Goal: Information Seeking & Learning: Check status

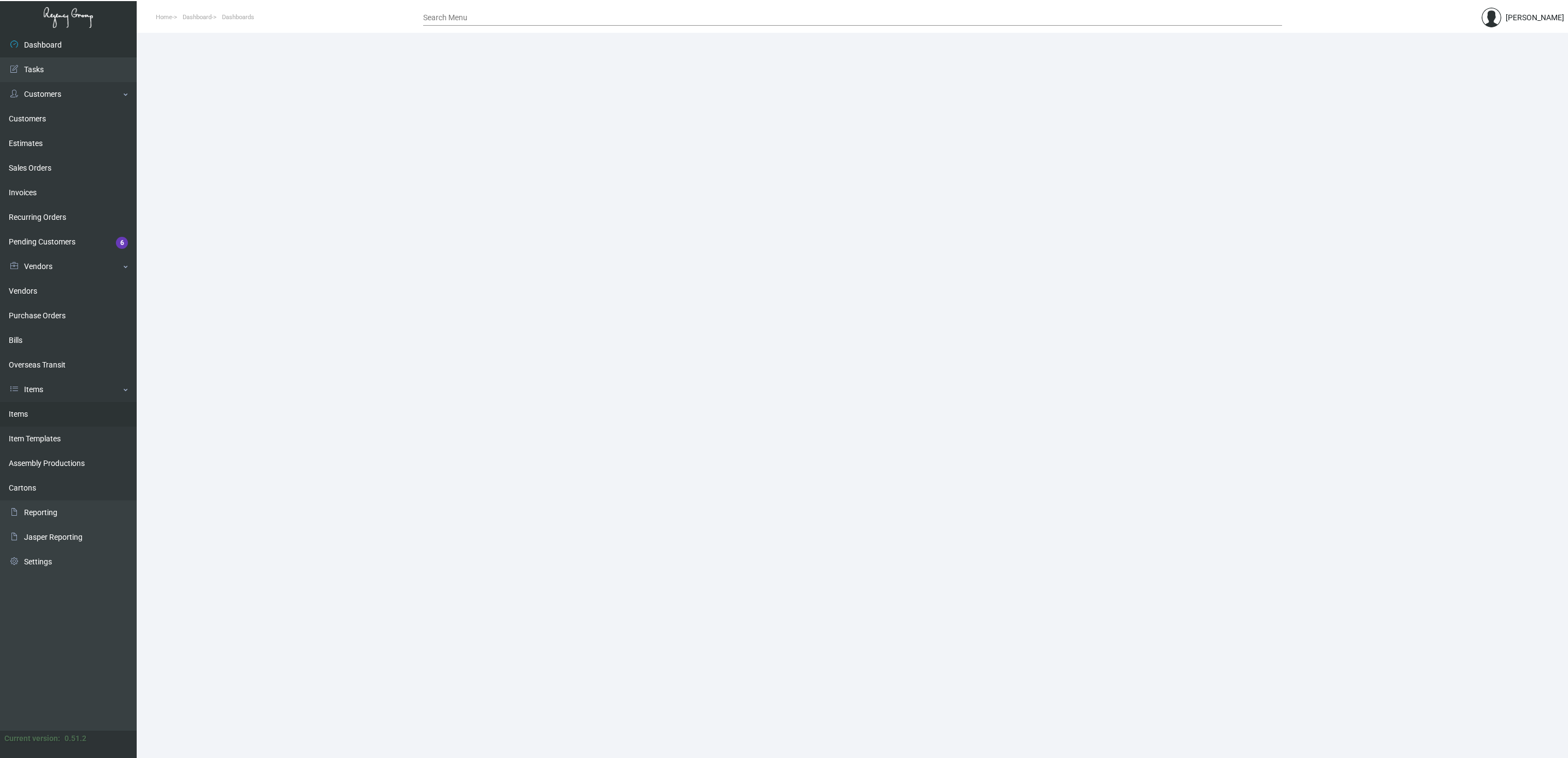
drag, startPoint x: 33, startPoint y: 409, endPoint x: 52, endPoint y: 401, distance: 20.6
click at [34, 410] on link "Items" at bounding box center [68, 414] width 137 height 24
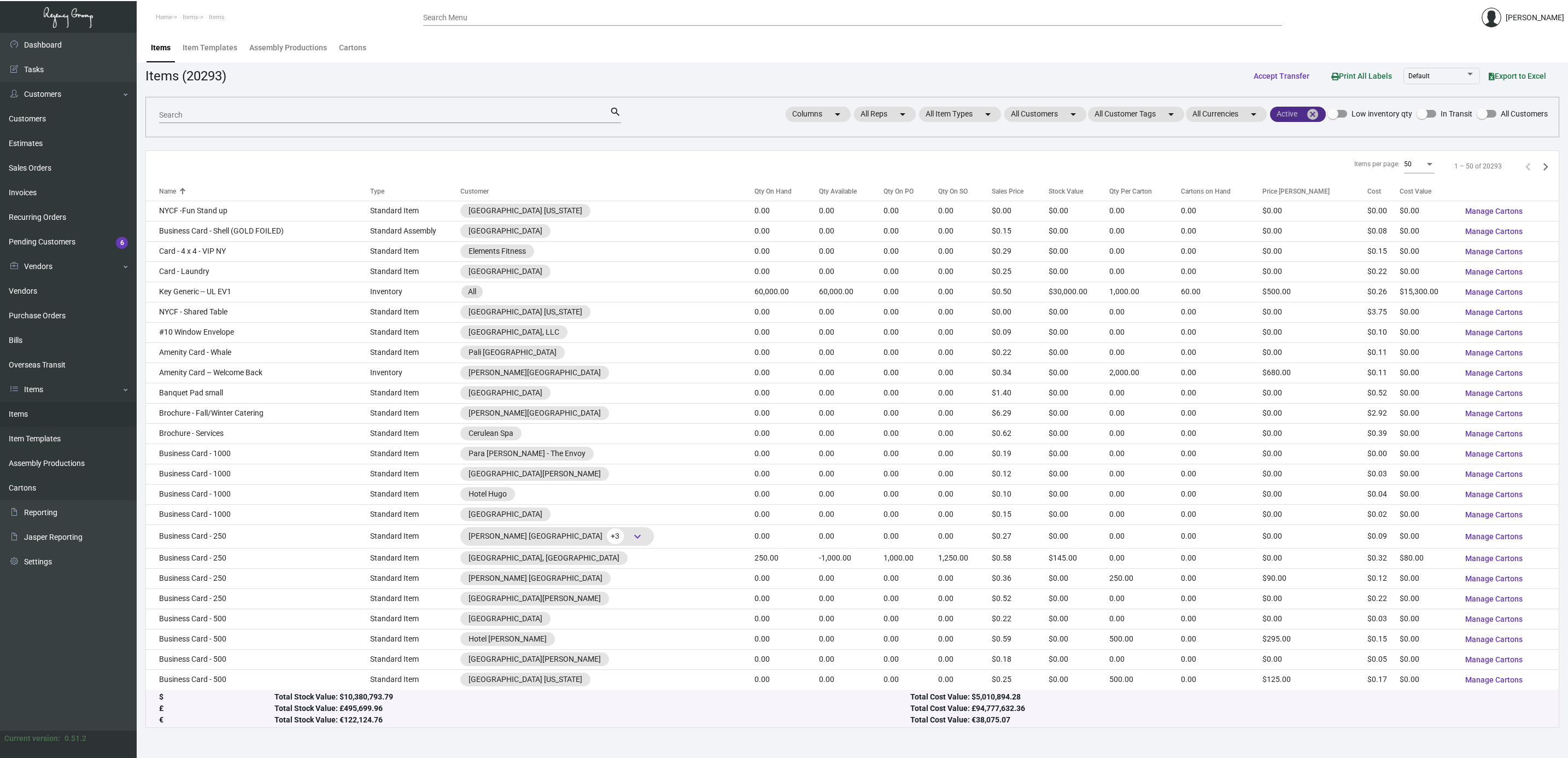
click at [1312, 111] on mat-icon "cancel" at bounding box center [1313, 114] width 13 height 13
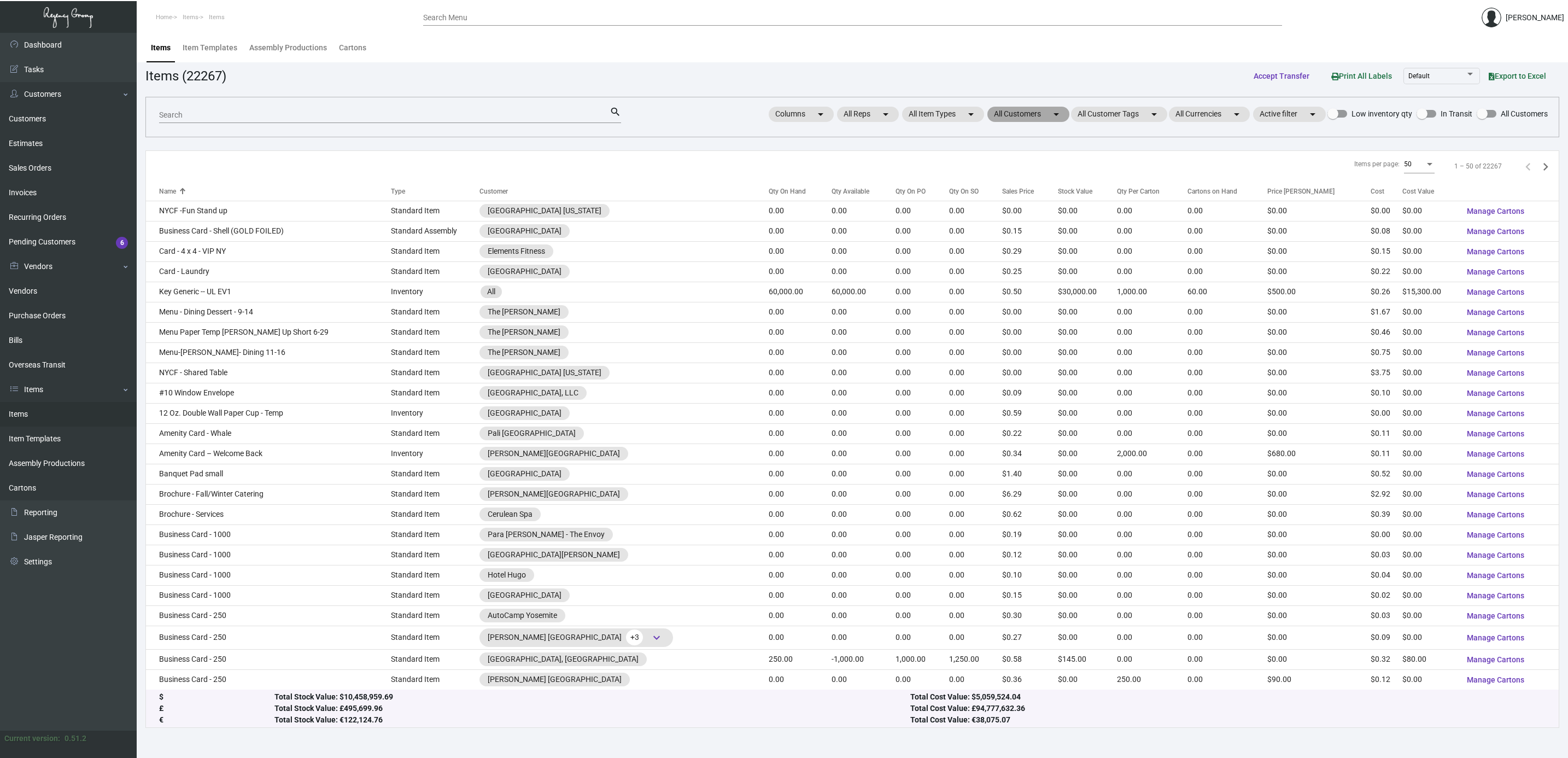
click at [1009, 112] on mat-chip "All Customers arrow_drop_down" at bounding box center [1028, 114] width 82 height 15
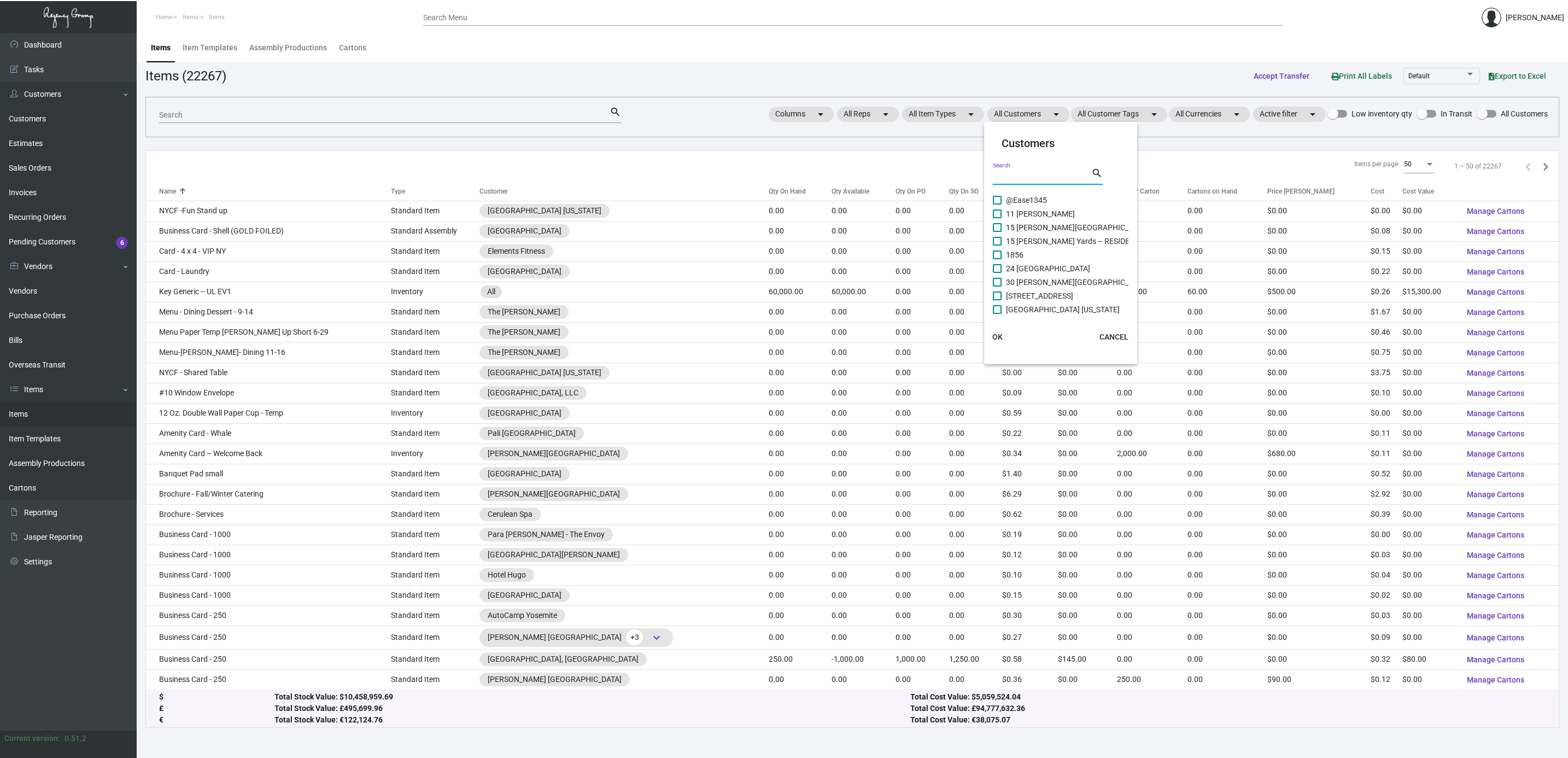
click at [1021, 172] on input "Search" at bounding box center [1042, 177] width 98 height 9
type input "[PERSON_NAME]"
click at [1015, 197] on span "Ageility - [PERSON_NAME] [PERSON_NAME]" at bounding box center [1080, 200] width 149 height 13
click at [997, 205] on input "Ageility - [PERSON_NAME] [PERSON_NAME]" at bounding box center [997, 205] width 1 height 1
checkbox input "true"
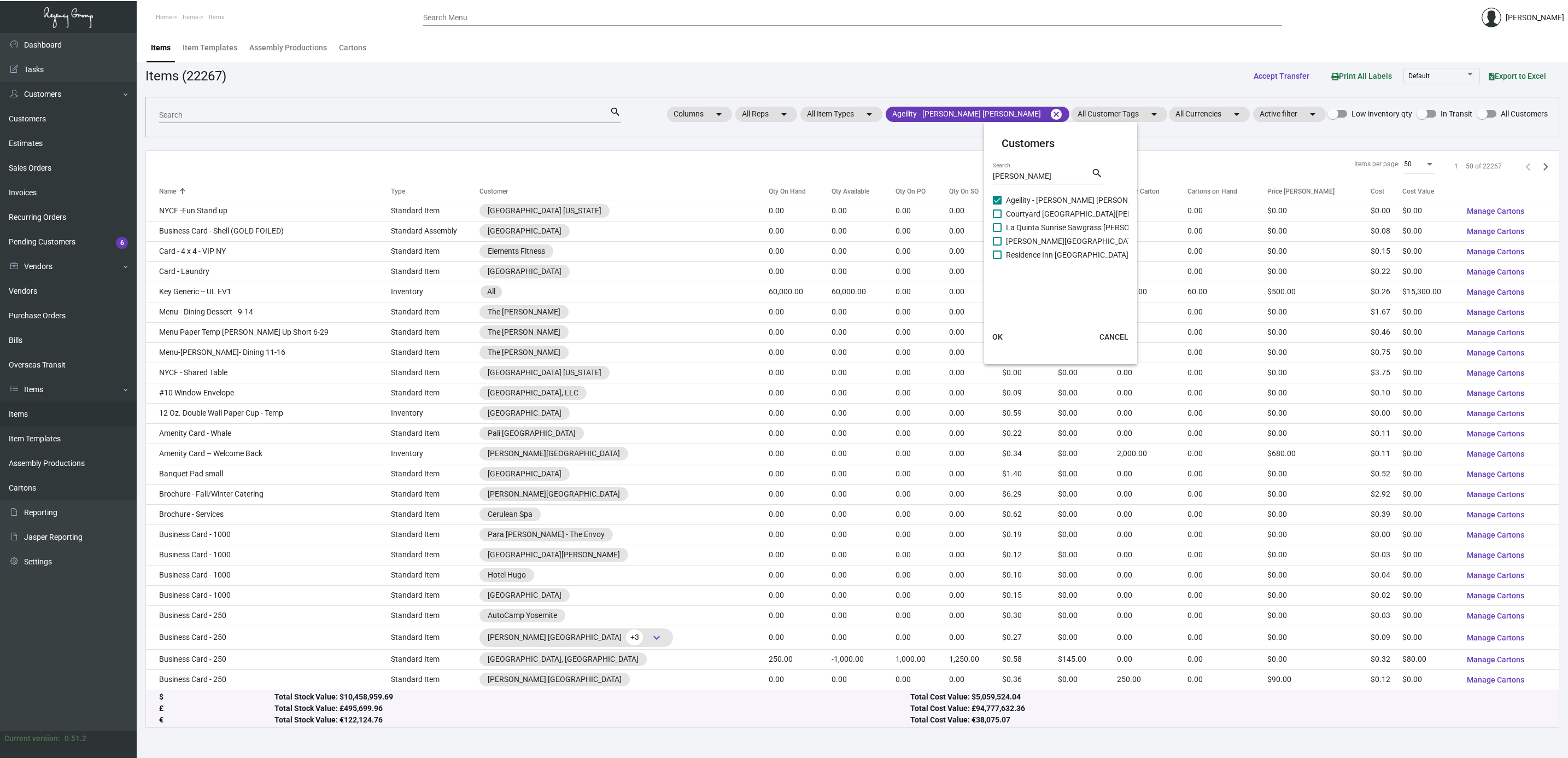
click at [1020, 216] on span "Courtyard [GEOGRAPHIC_DATA][PERSON_NAME]" at bounding box center [1090, 213] width 168 height 13
click at [997, 218] on input "Courtyard [GEOGRAPHIC_DATA][PERSON_NAME]" at bounding box center [997, 218] width 1 height 1
checkbox input "true"
click at [1023, 227] on span "La Quinta Sunrise Sawgrass [PERSON_NAME]" at bounding box center [1084, 227] width 156 height 13
click at [997, 232] on input "La Quinta Sunrise Sawgrass [PERSON_NAME]" at bounding box center [997, 232] width 1 height 1
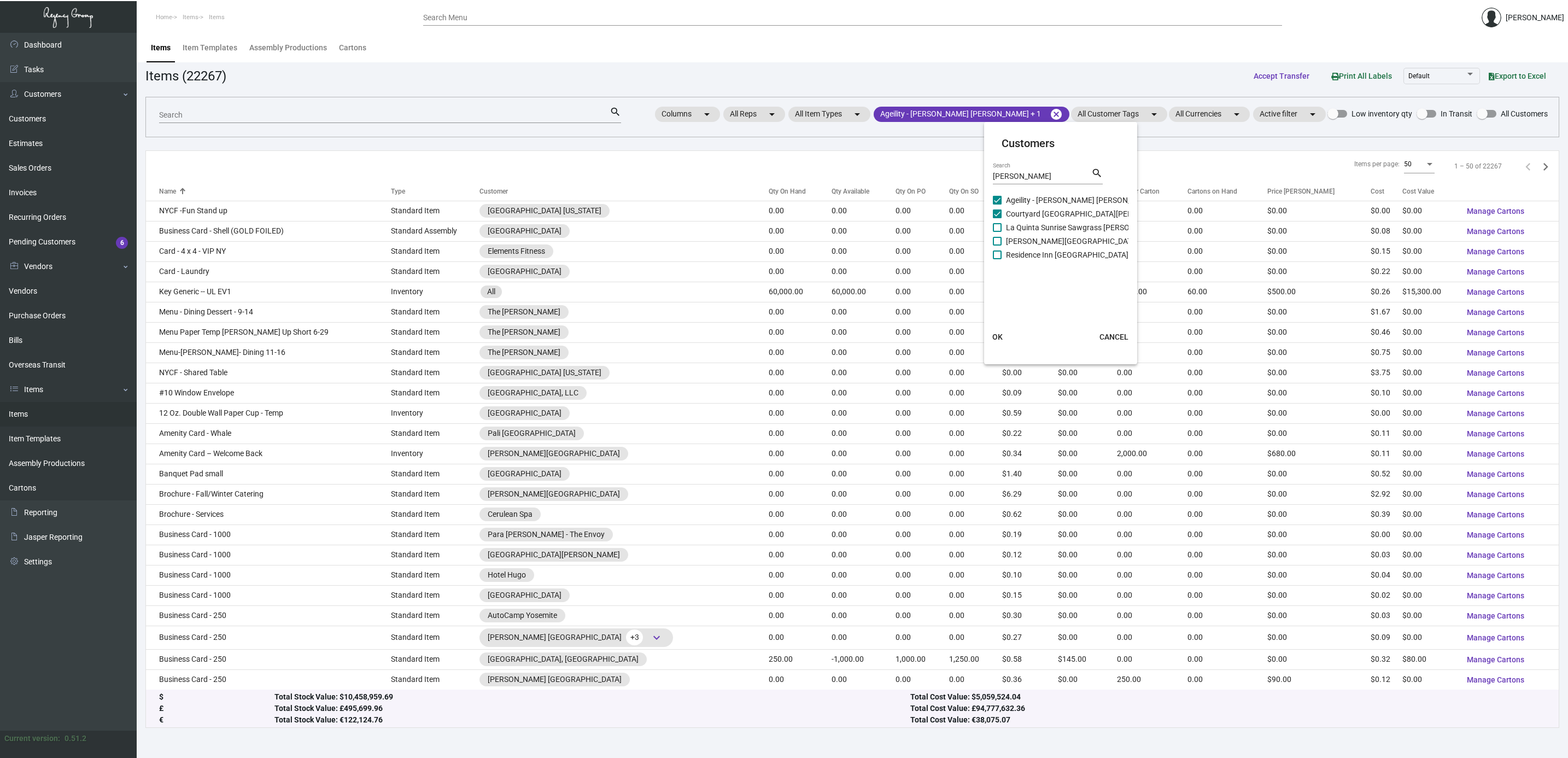
checkbox input "true"
click at [1024, 239] on span "[PERSON_NAME][GEOGRAPHIC_DATA]" at bounding box center [1072, 241] width 132 height 13
click at [997, 246] on input "[PERSON_NAME][GEOGRAPHIC_DATA]" at bounding box center [997, 246] width 1 height 1
checkbox input "true"
click at [1025, 257] on span "Residence Inn [GEOGRAPHIC_DATA][PERSON_NAME]" at bounding box center [1097, 254] width 181 height 13
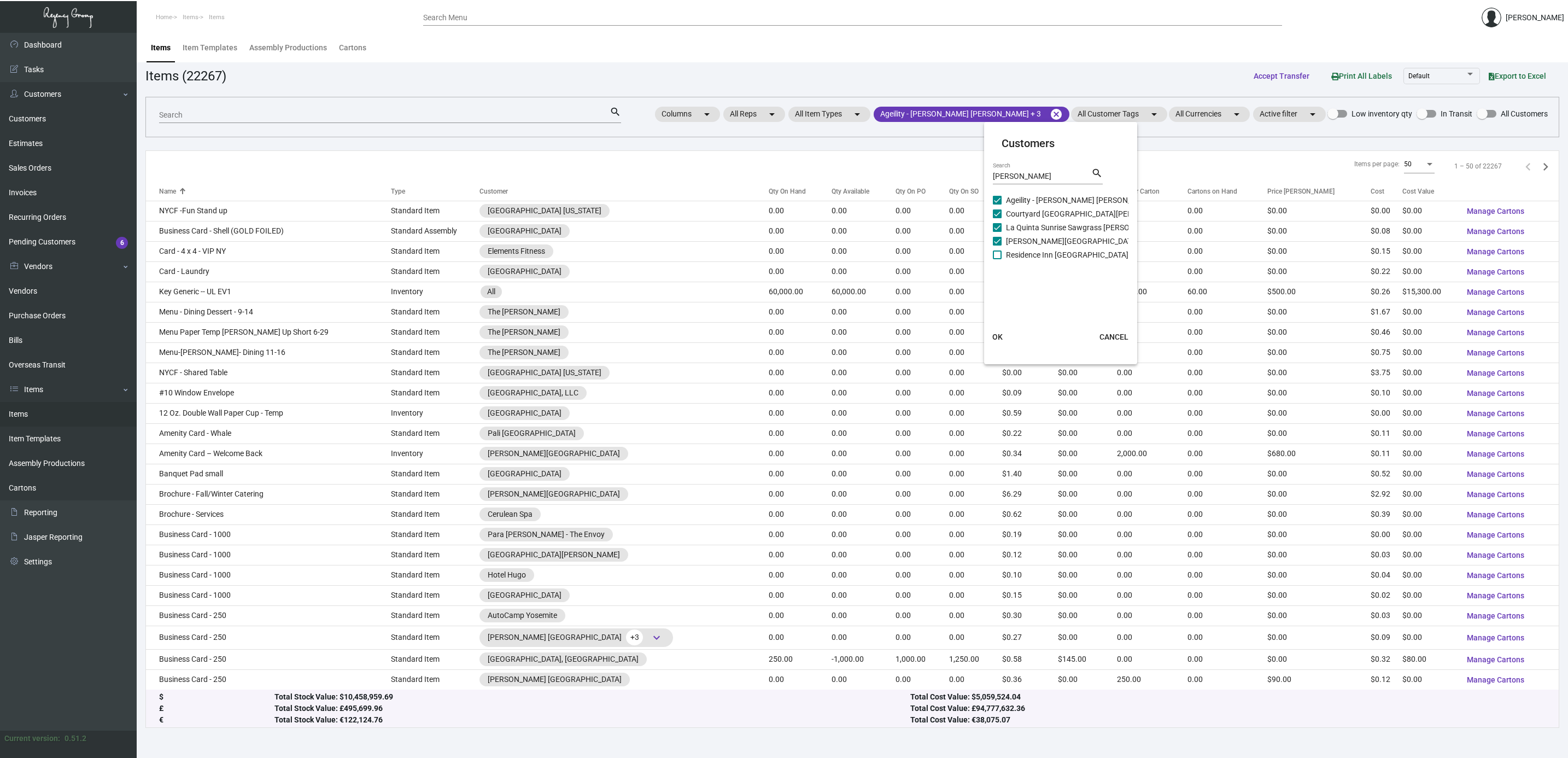
click at [997, 259] on input "Residence Inn [GEOGRAPHIC_DATA][PERSON_NAME]" at bounding box center [997, 259] width 1 height 1
checkbox input "true"
click at [1002, 333] on span "OK" at bounding box center [997, 337] width 10 height 9
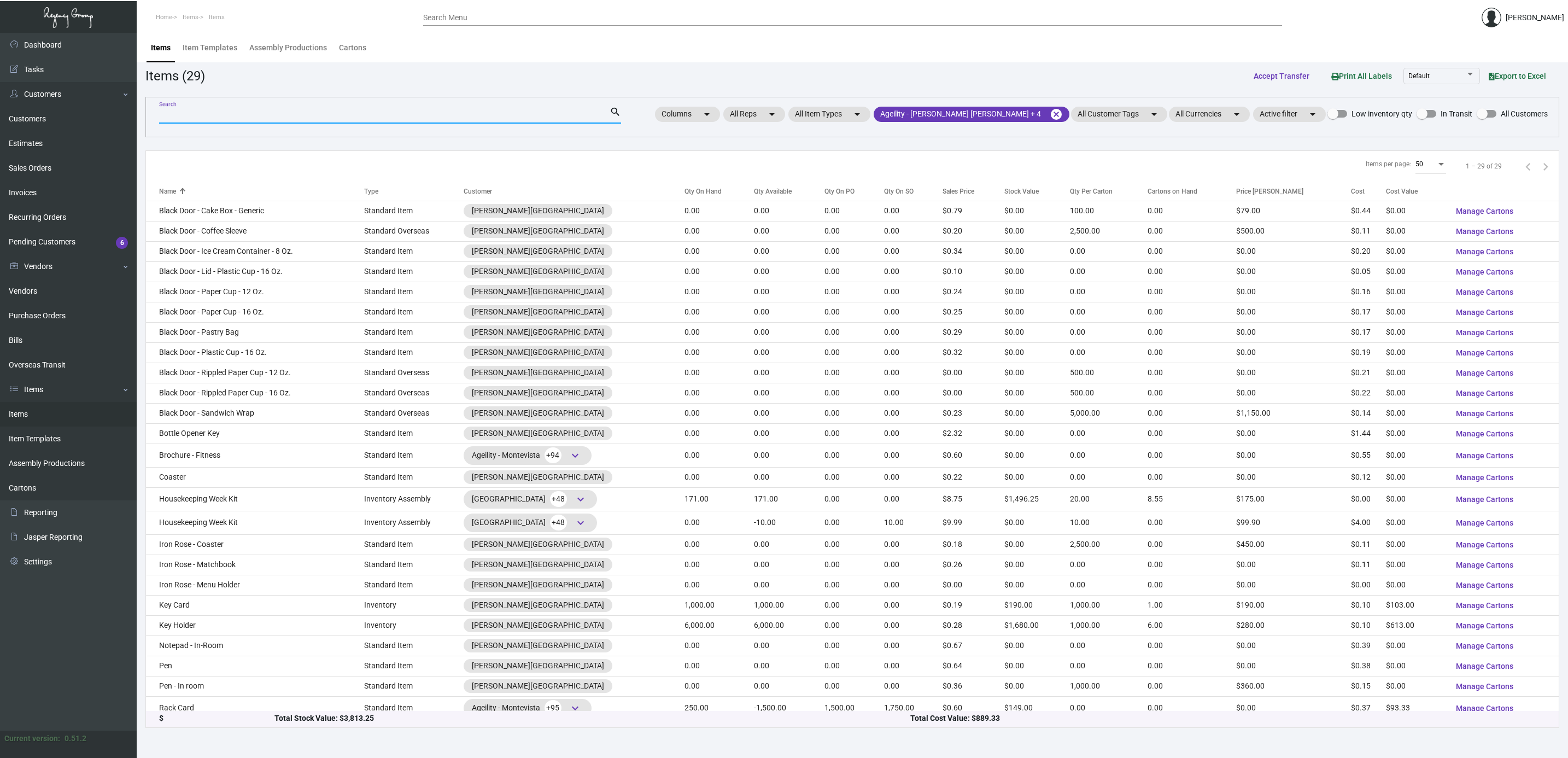
click at [561, 118] on input "Search" at bounding box center [384, 115] width 451 height 9
type input "pad"
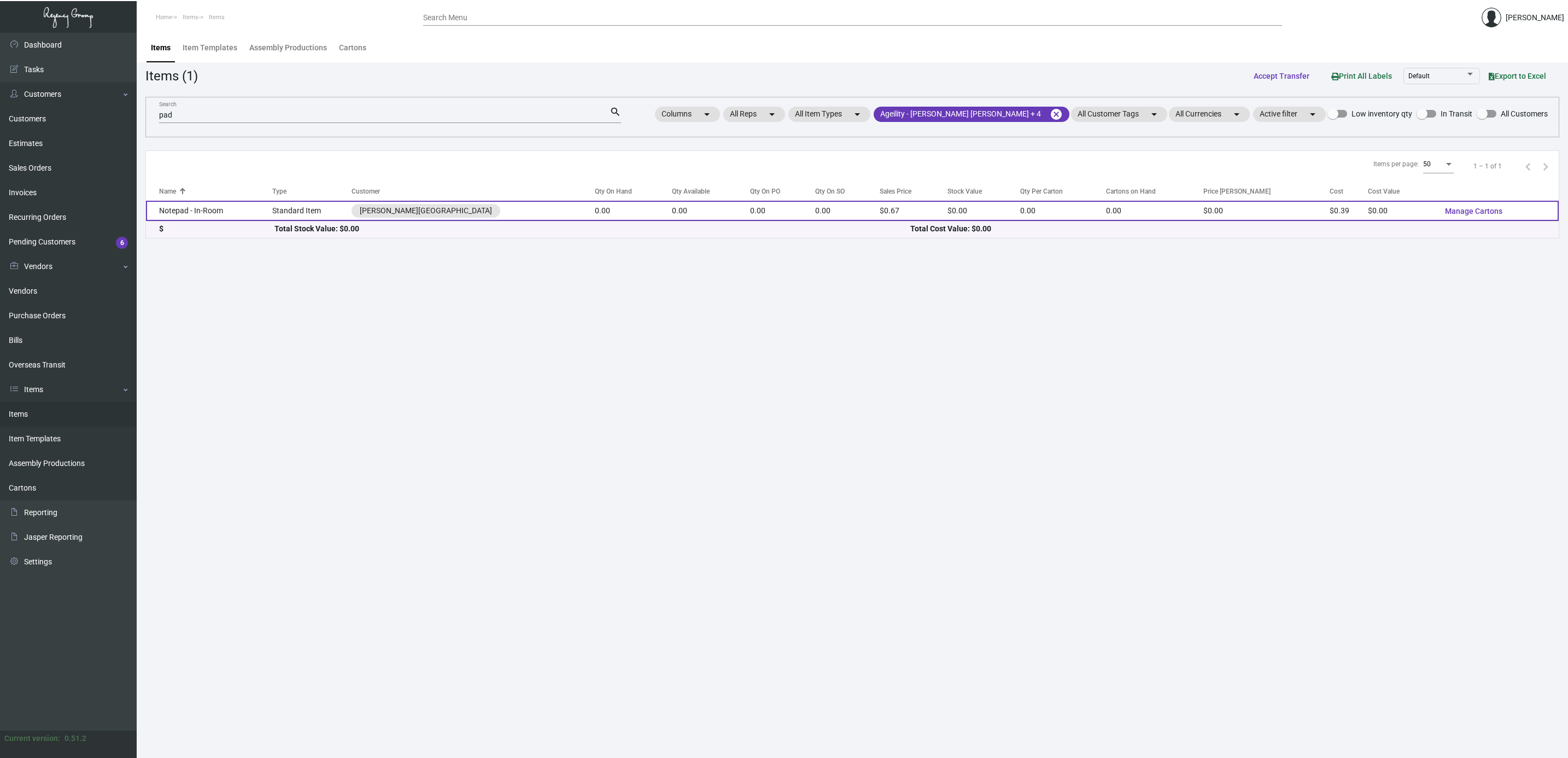
click at [226, 212] on td "Notepad - In-Room" at bounding box center [209, 211] width 126 height 20
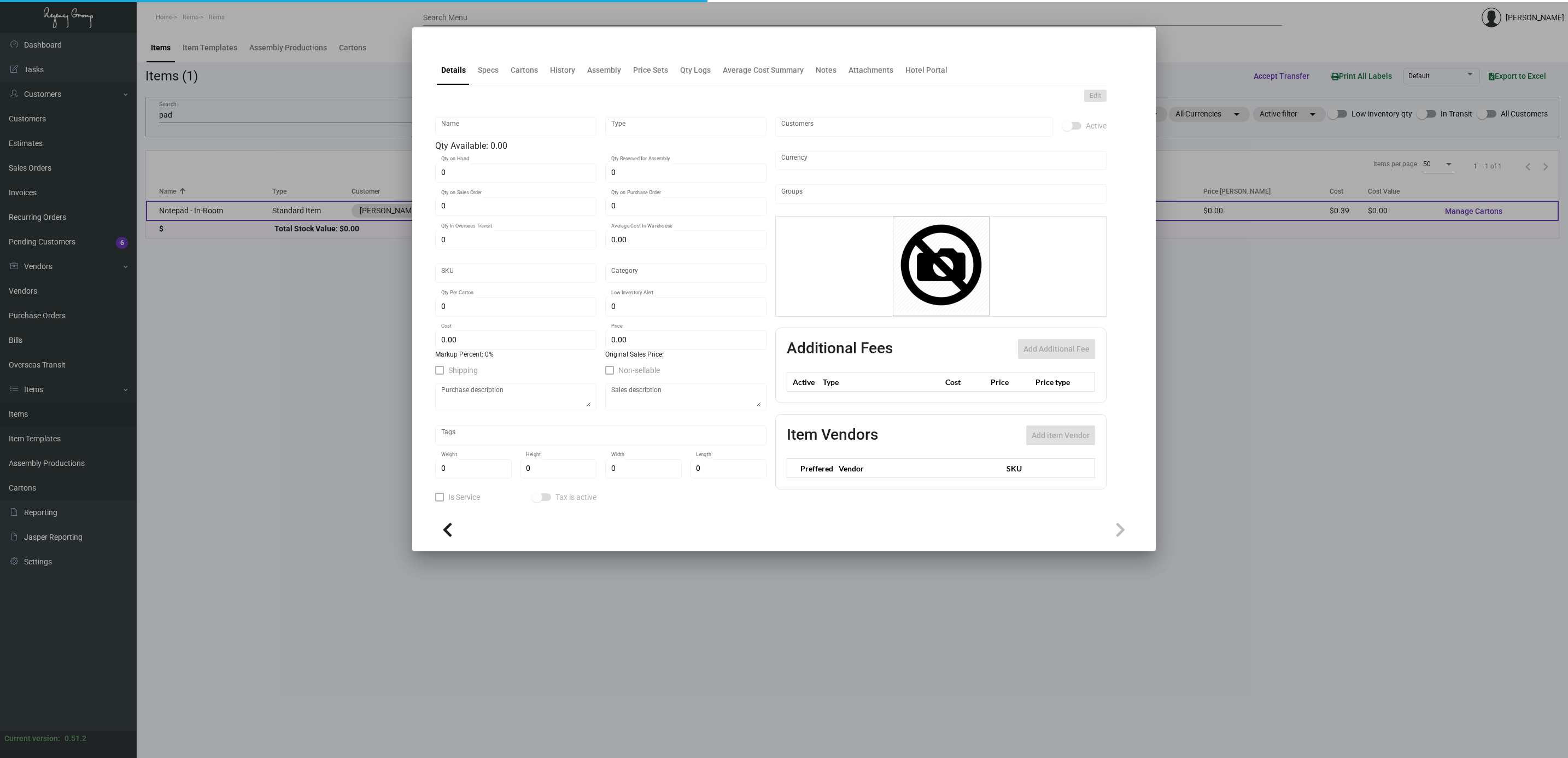
type input "Notepad - In-Room"
type input "Standard Item"
type input "$ 0.00"
type input "Standard"
type input "$ 0.39"
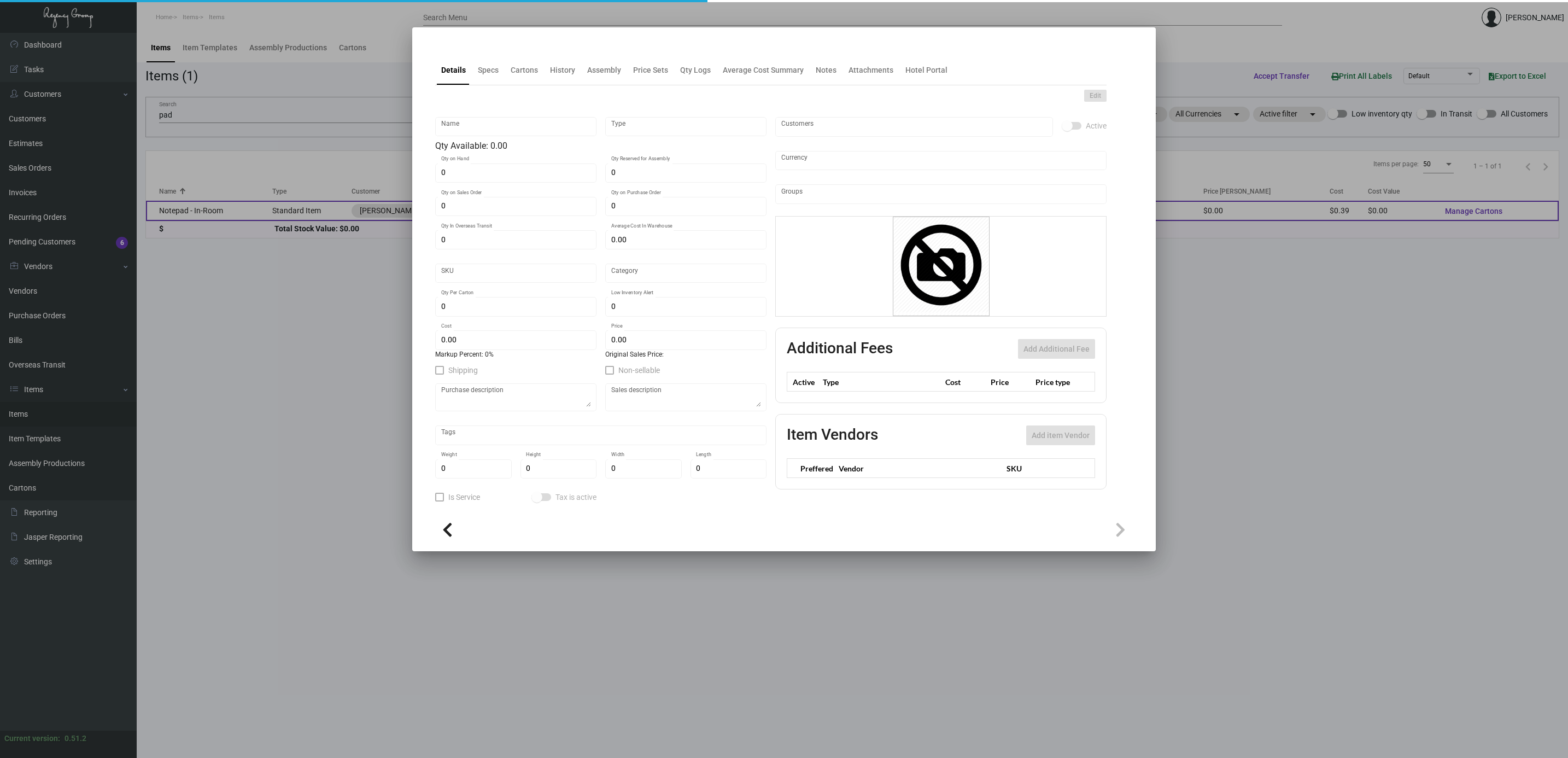
type input "$ 0.67"
checkbox input "true"
type input "United States Dollar $"
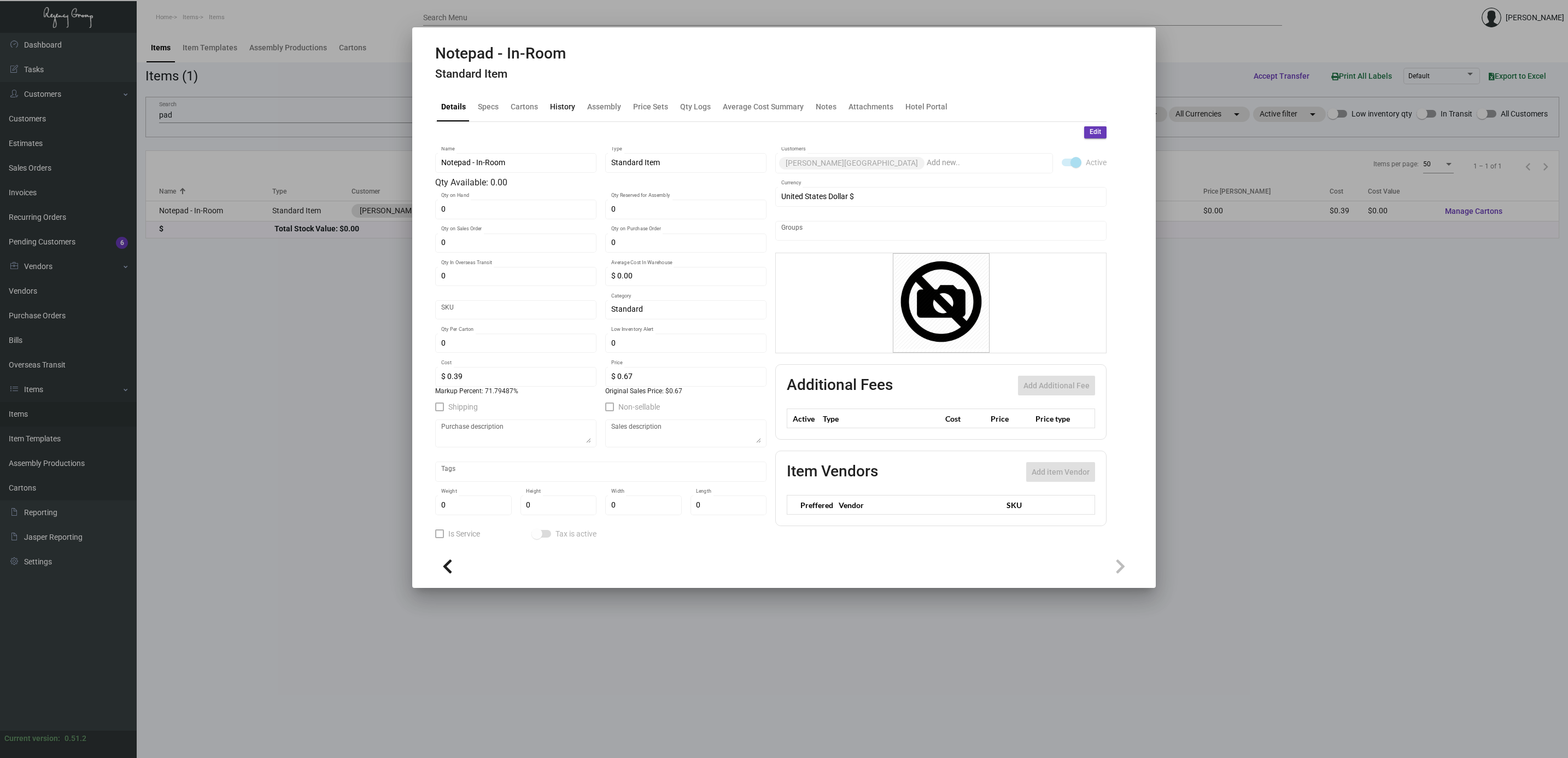
click at [566, 108] on div "History" at bounding box center [563, 106] width 25 height 11
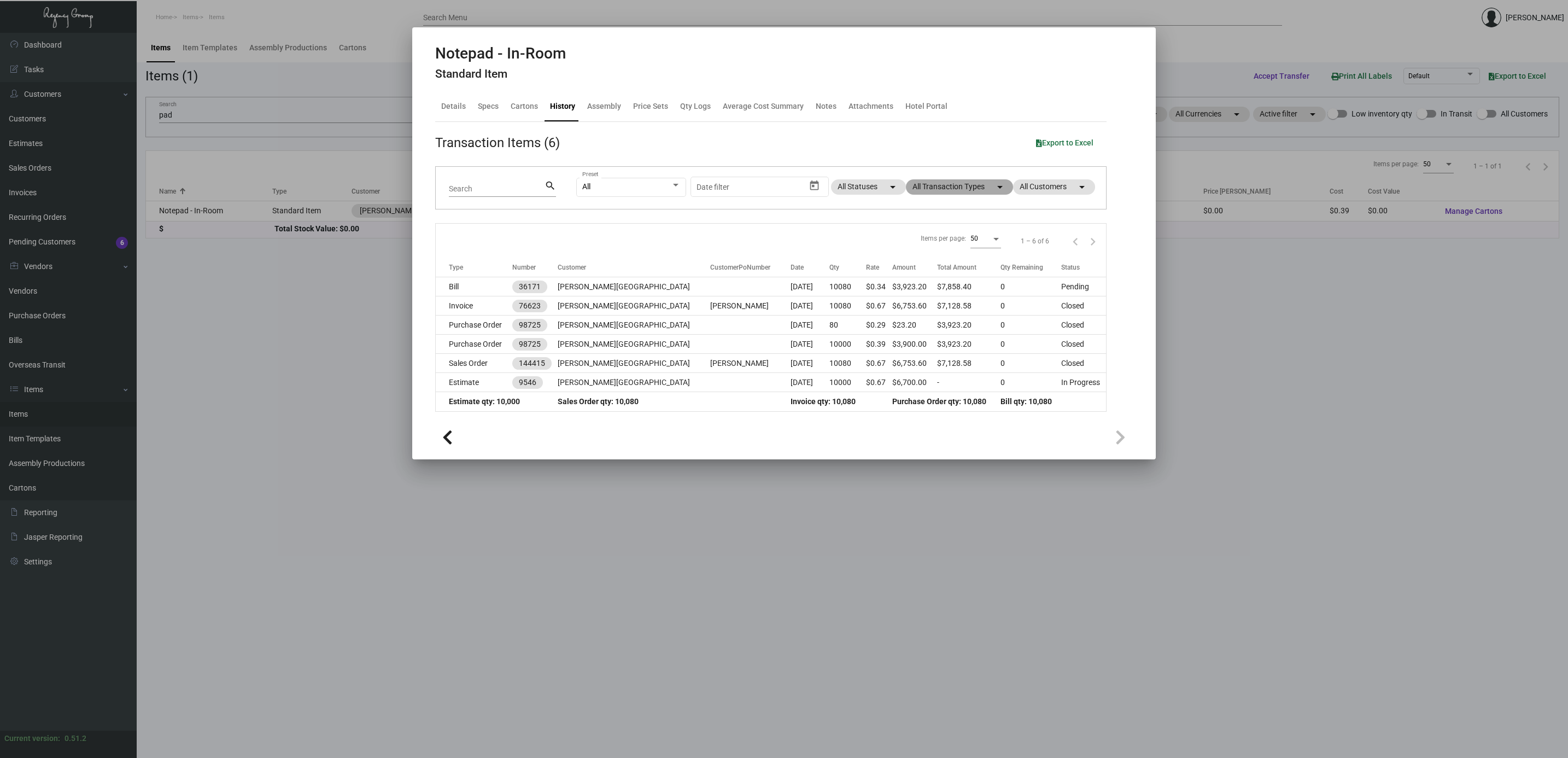
click at [950, 180] on mat-chip "All Transaction Types arrow_drop_down" at bounding box center [959, 187] width 107 height 15
click at [950, 331] on span "Purchase Order" at bounding box center [953, 328] width 53 height 13
click at [918, 333] on input "Purchase Order" at bounding box center [917, 333] width 1 height 1
checkbox input "true"
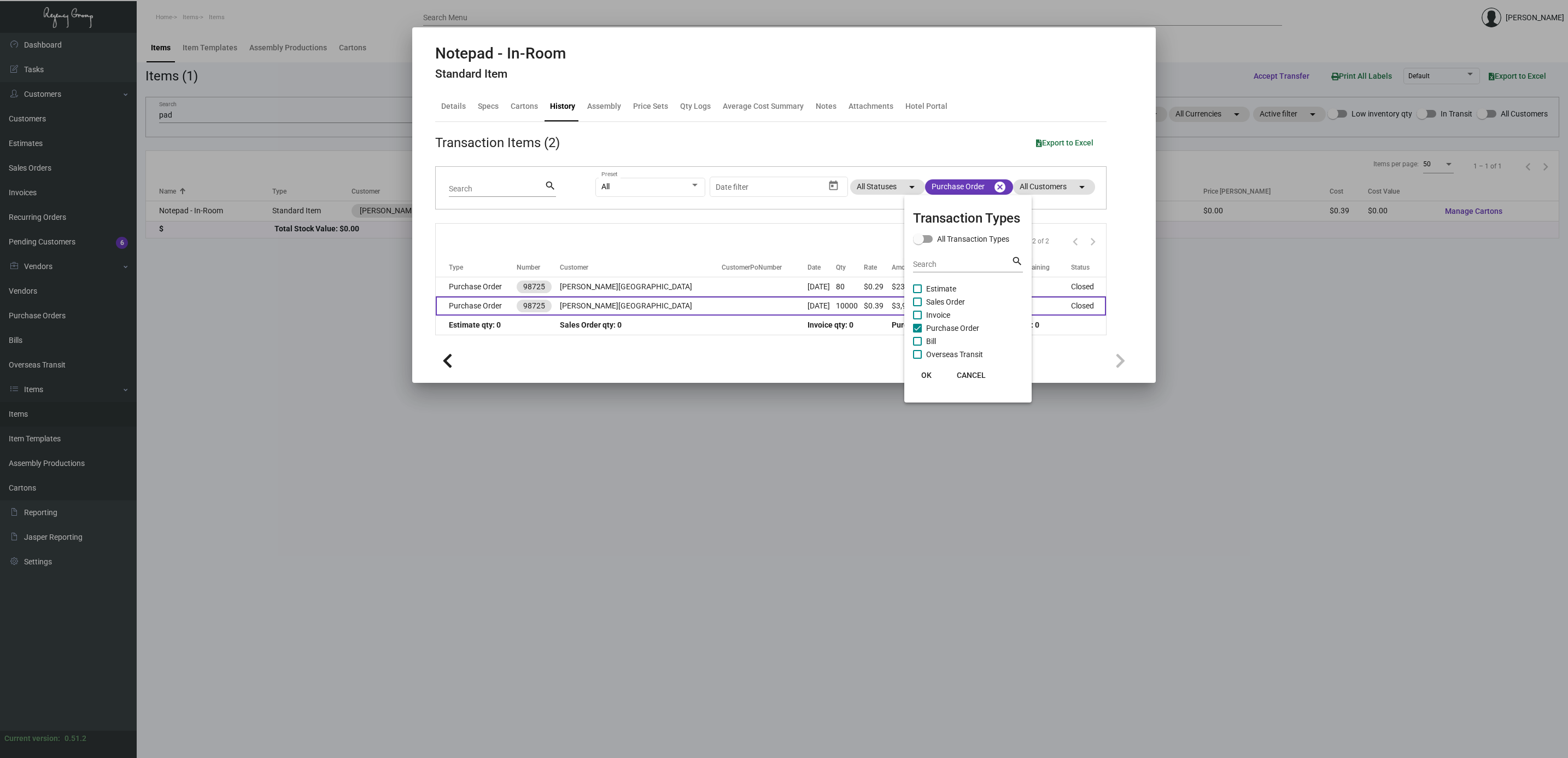
click at [701, 313] on div at bounding box center [784, 379] width 1568 height 758
click at [721, 310] on td at bounding box center [764, 305] width 86 height 19
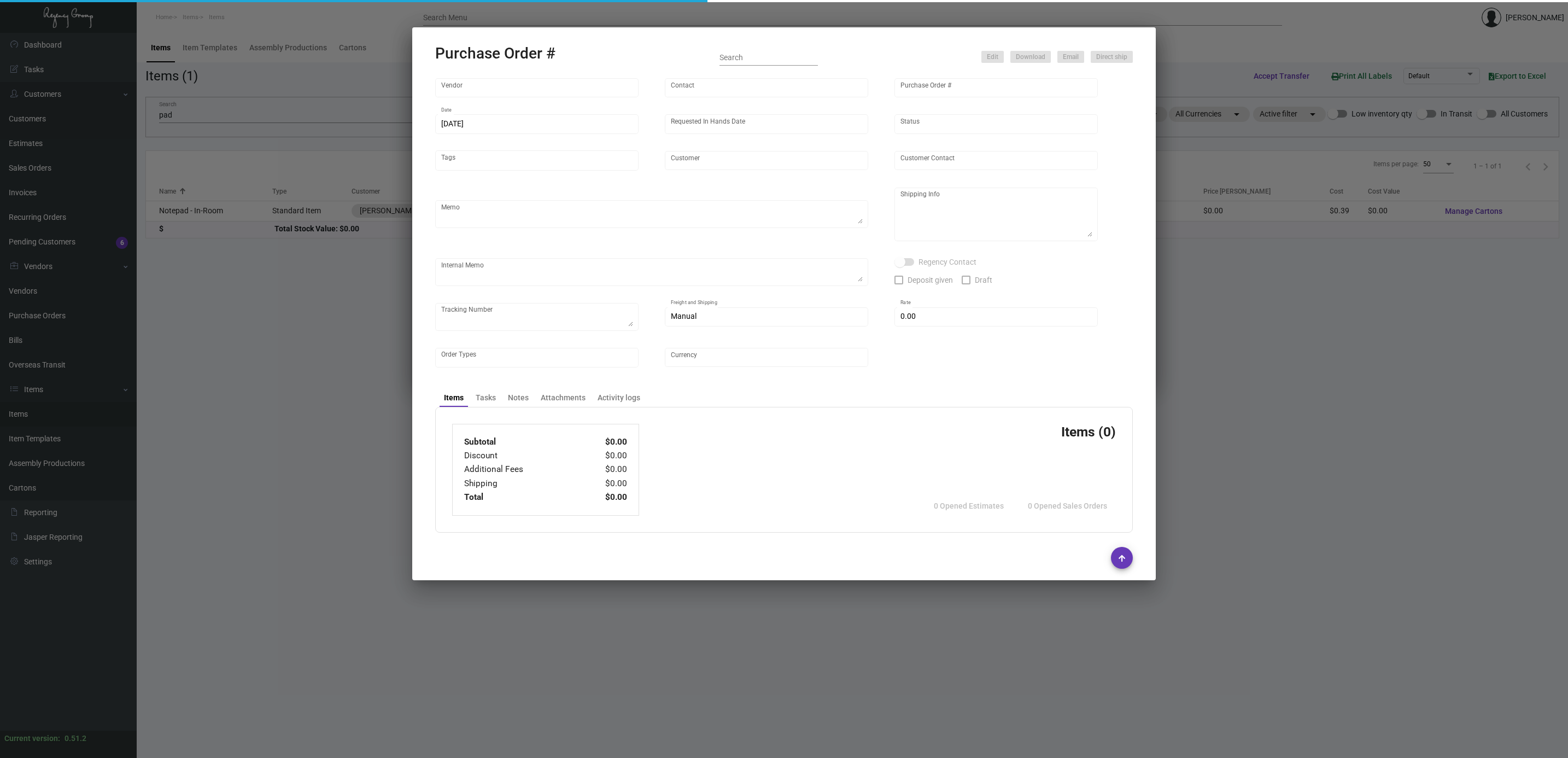
type input "Colonial Redi Record Corp."
type input "[PERSON_NAME]"
type input "98725"
type input "[DATE]"
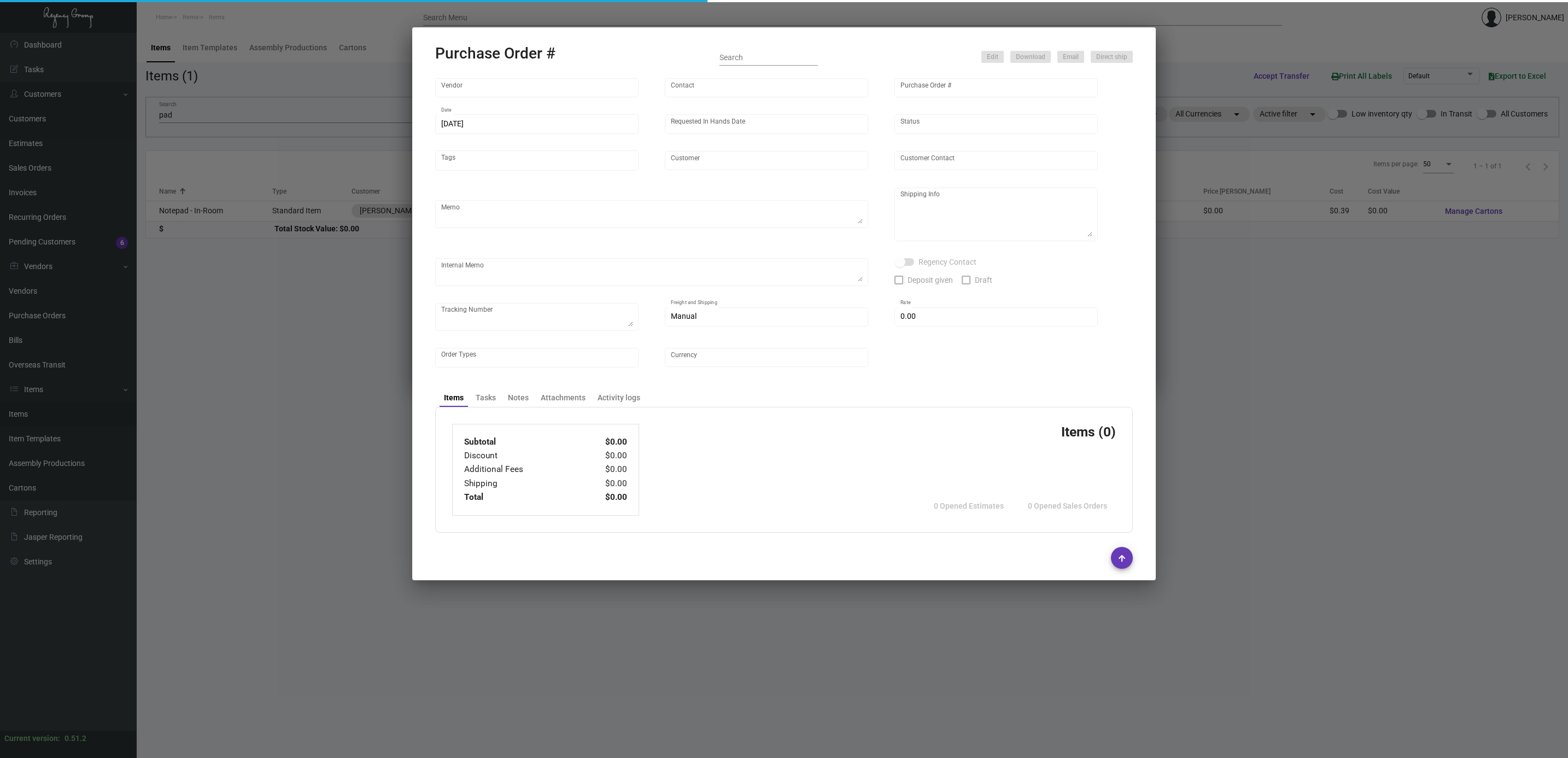
type input "[PERSON_NAME][GEOGRAPHIC_DATA]"
type input "[PERSON_NAME]"
type textarea "***ANY PRICE DISCREPANCY MUST BE CALLED OUT PRIOR TO PROCEEDING WITH THIS ORDER…"
type textarea "[PERSON_NAME][GEOGRAPHIC_DATA] - [PERSON_NAME] [STREET_ADDRESS]"
type input "$ 0.00"
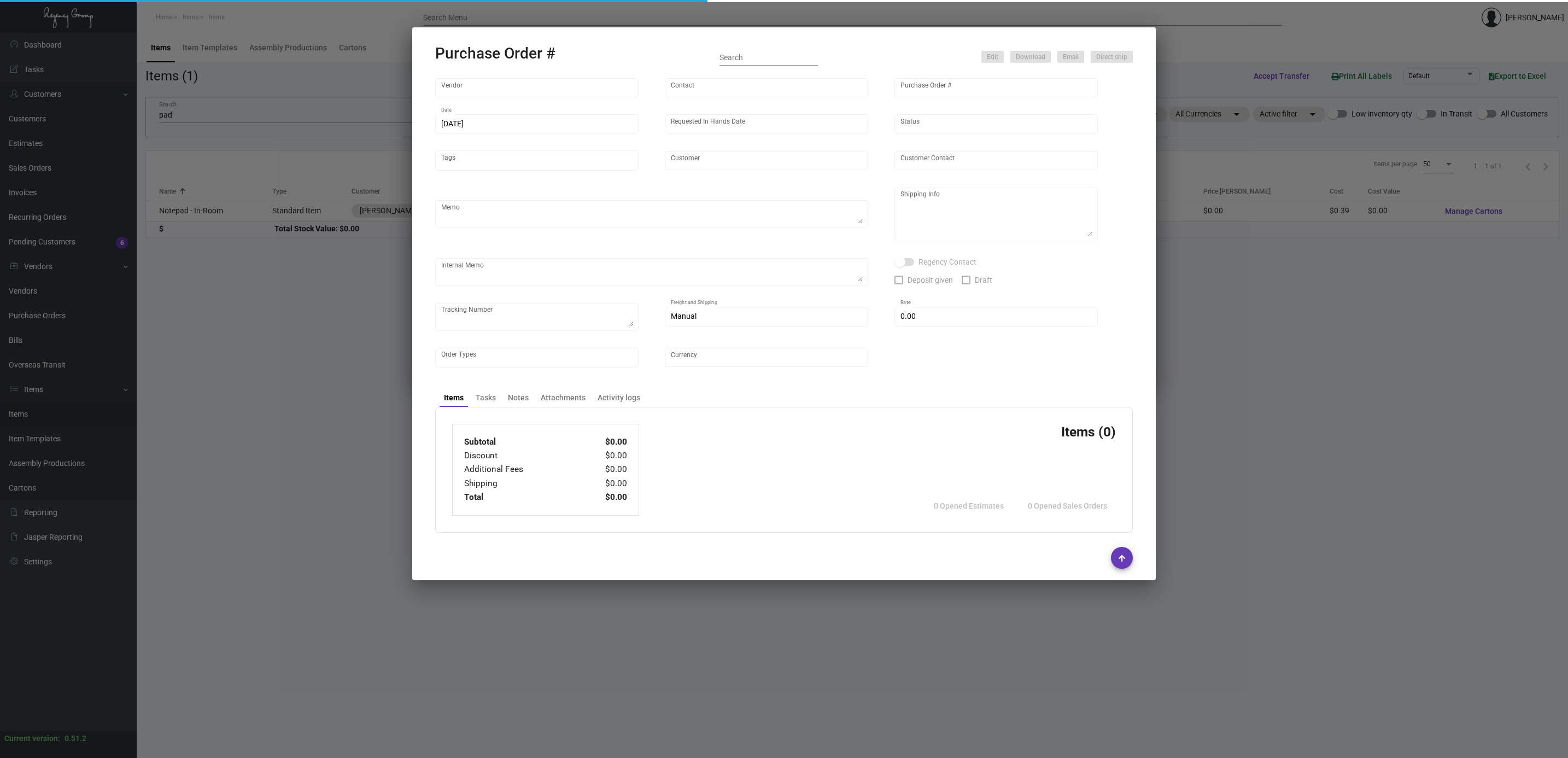
type input "United States Dollar $"
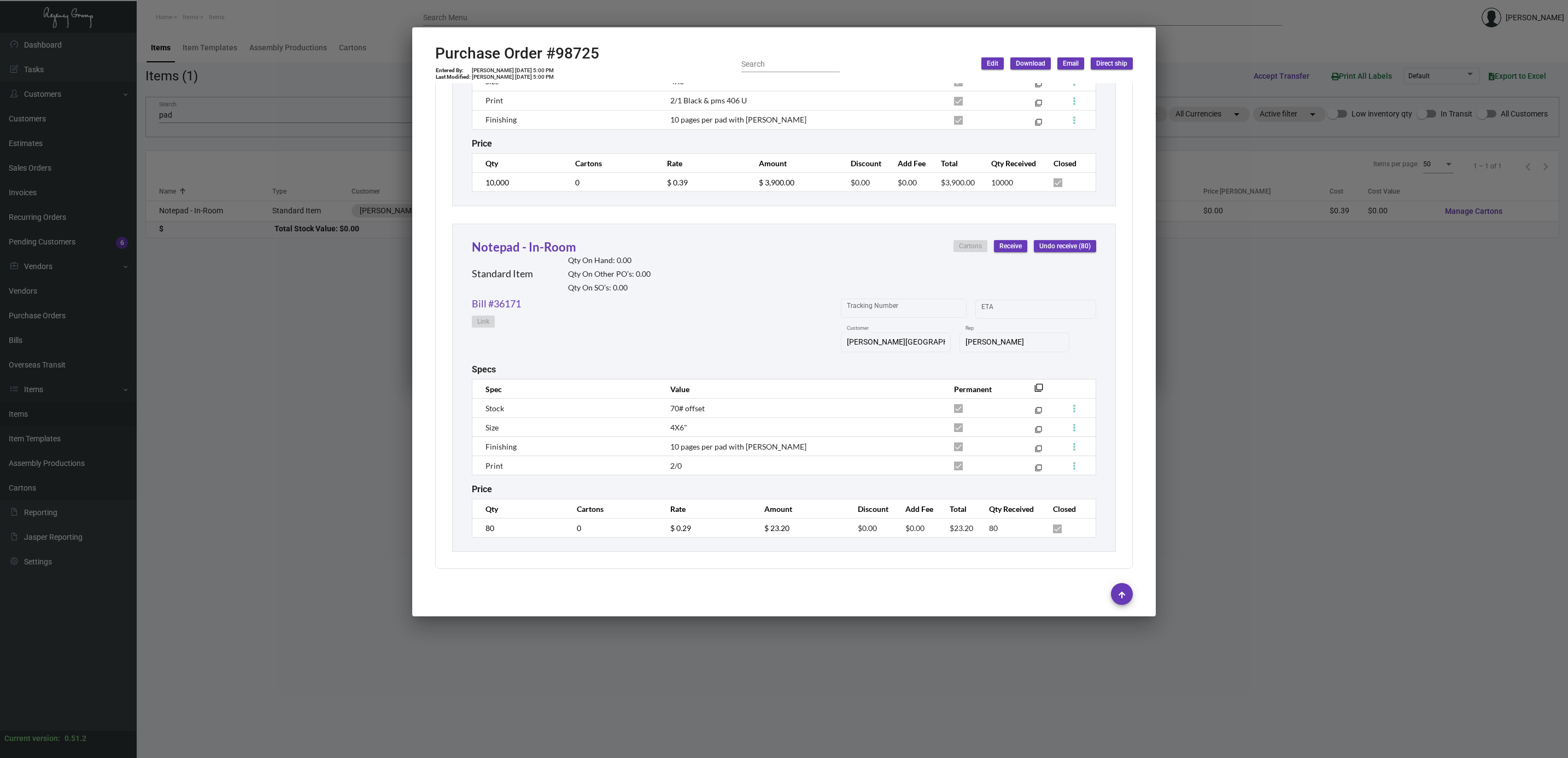
scroll to position [410, 0]
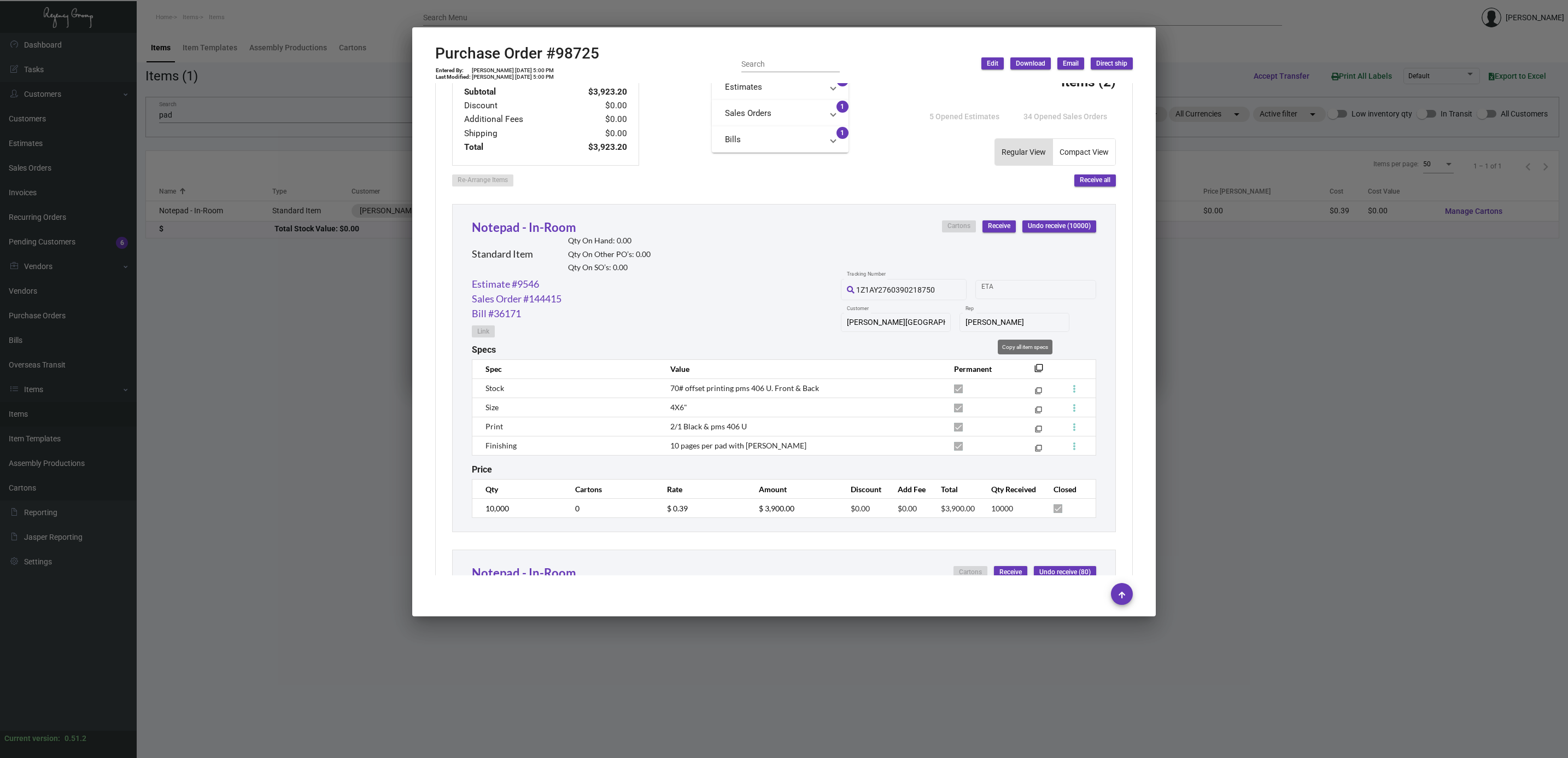
click at [1035, 371] on mat-icon "filter_none" at bounding box center [1039, 371] width 9 height 9
